Goal: Entertainment & Leisure: Consume media (video, audio)

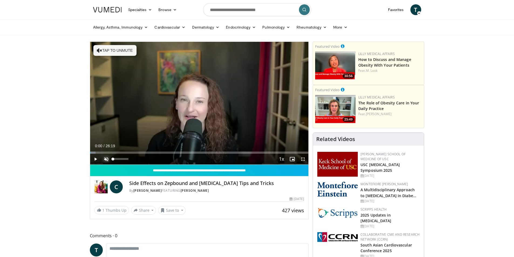
click at [107, 159] on span "Video Player" at bounding box center [106, 159] width 11 height 11
click at [94, 158] on span "Video Player" at bounding box center [95, 159] width 11 height 11
click at [96, 152] on div "Progress Bar" at bounding box center [96, 153] width 1 height 2
click at [99, 152] on div "Progress Bar" at bounding box center [99, 153] width 1 height 2
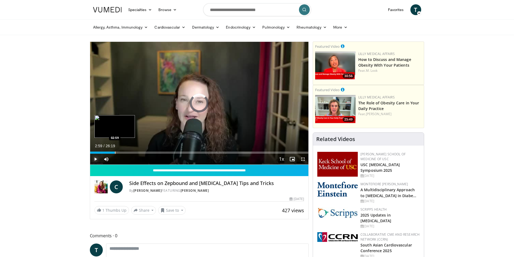
click at [115, 151] on div "Loaded : 0.00% 02:59 02:59" at bounding box center [199, 151] width 219 height 5
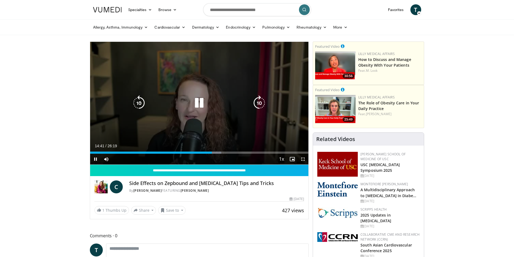
drag, startPoint x: 198, startPoint y: 104, endPoint x: 200, endPoint y: 103, distance: 2.8
click at [198, 103] on icon "Video Player" at bounding box center [199, 103] width 15 height 15
click at [200, 101] on icon "Video Player" at bounding box center [199, 103] width 15 height 15
